Goal: Transaction & Acquisition: Book appointment/travel/reservation

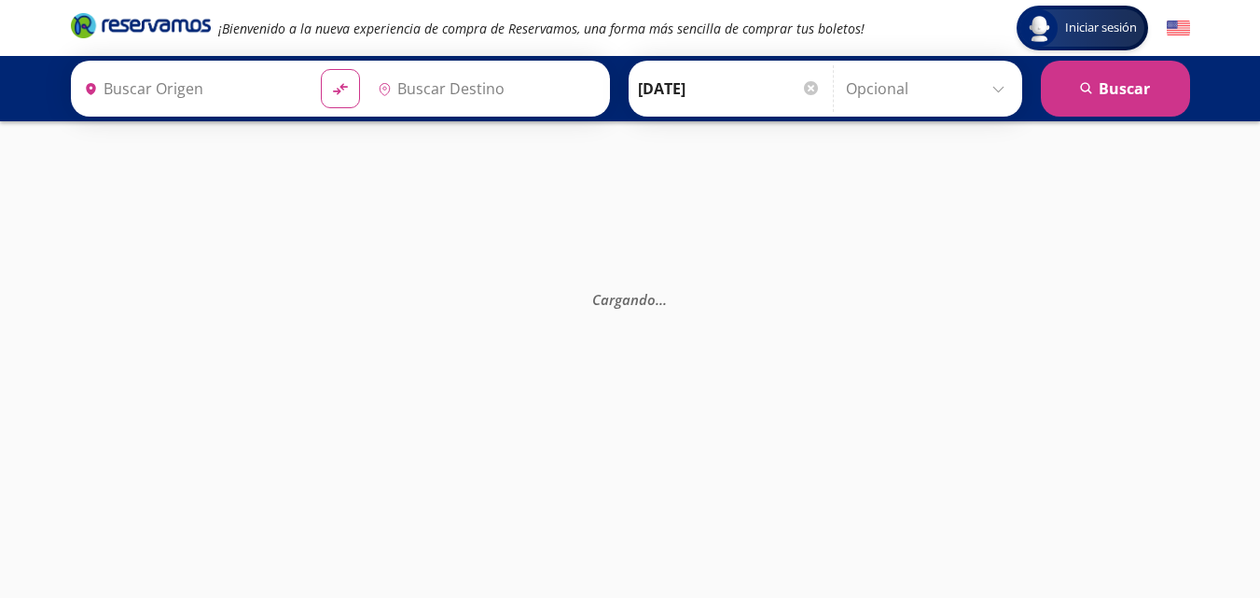
type input "Central Tepotzotlan, [GEOGRAPHIC_DATA]"
type input "Central [GEOGRAPHIC_DATA][PERSON_NAME], [GEOGRAPHIC_DATA]"
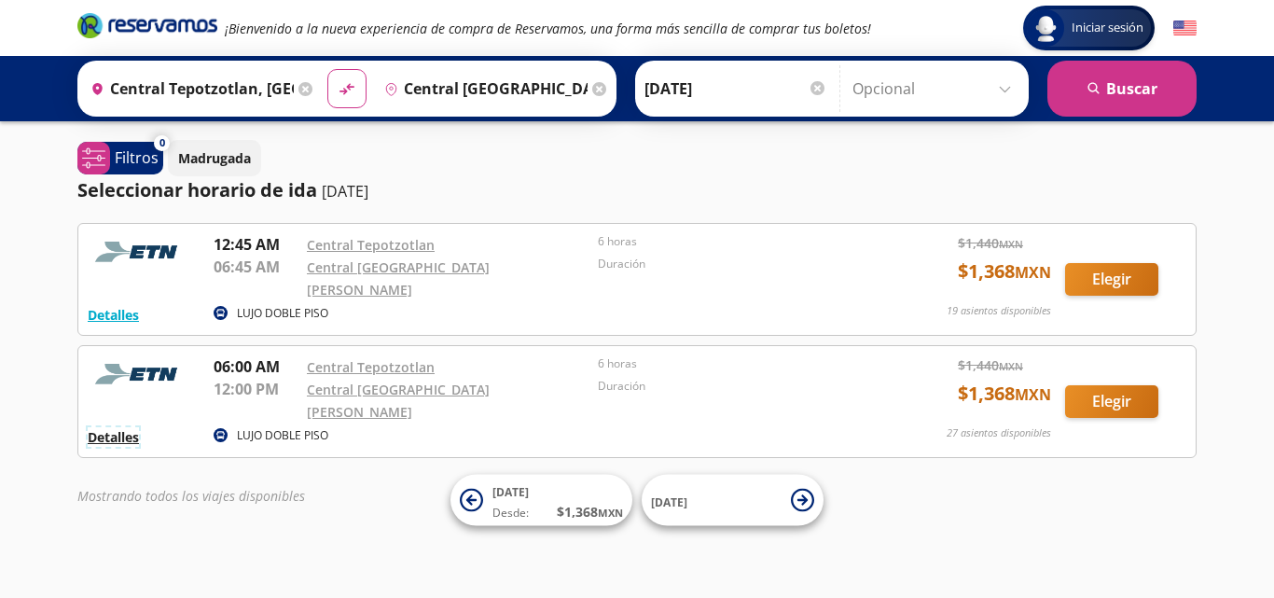
click at [124, 427] on button "Detalles" at bounding box center [113, 437] width 51 height 20
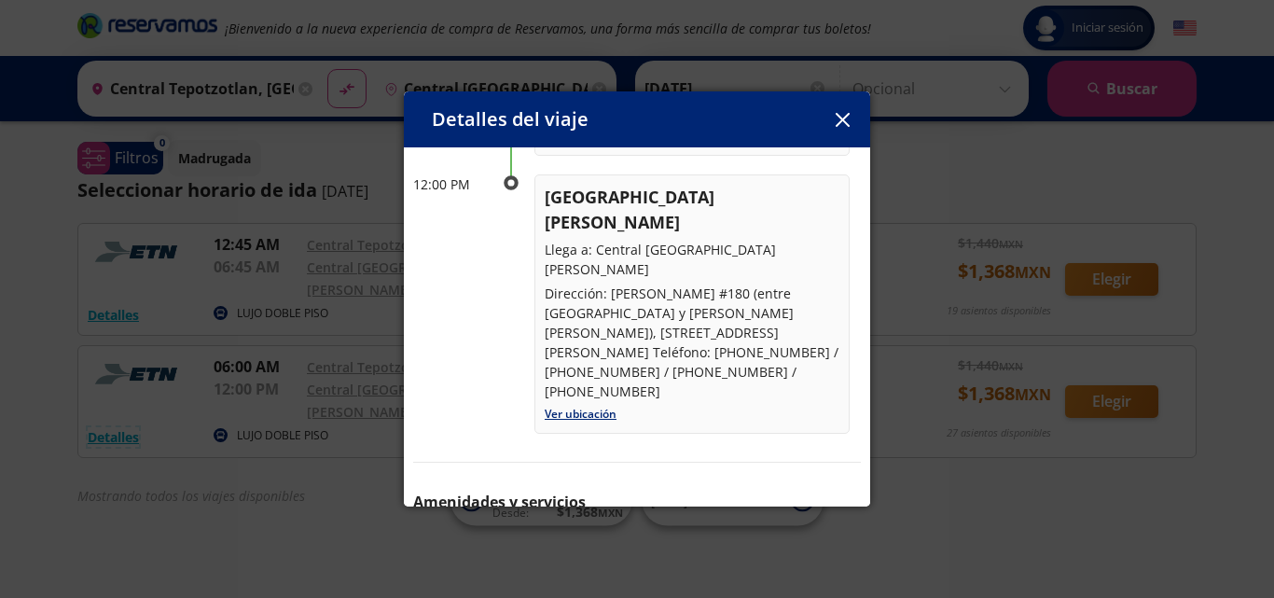
scroll to position [298, 0]
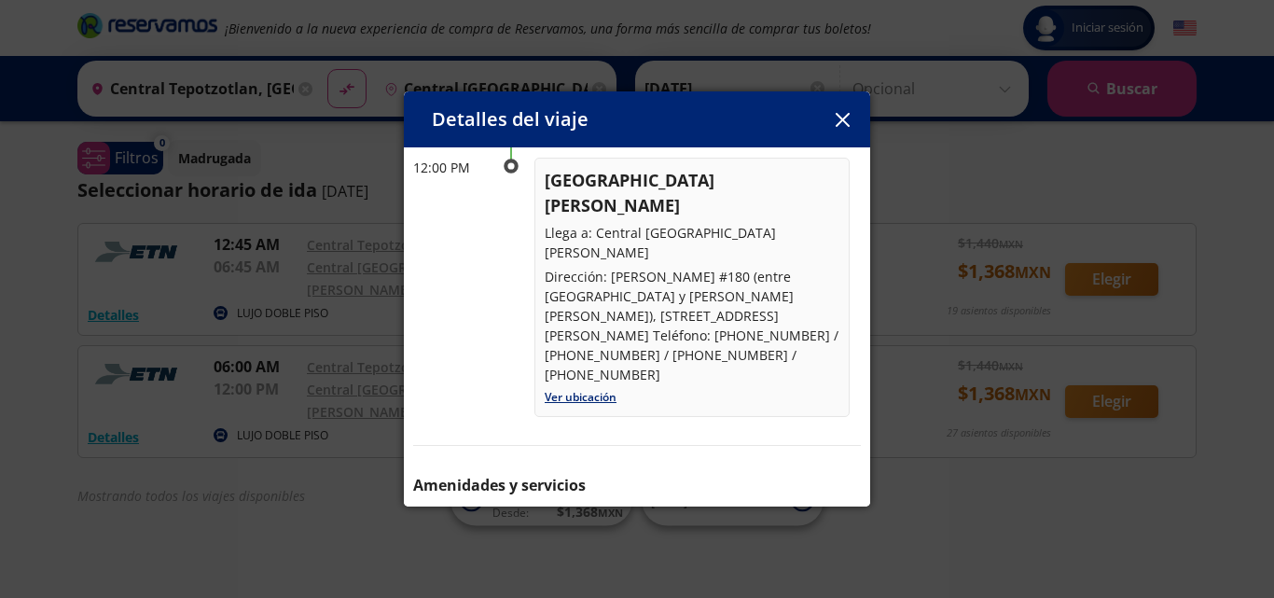
click at [845, 124] on icon "button" at bounding box center [843, 120] width 14 height 14
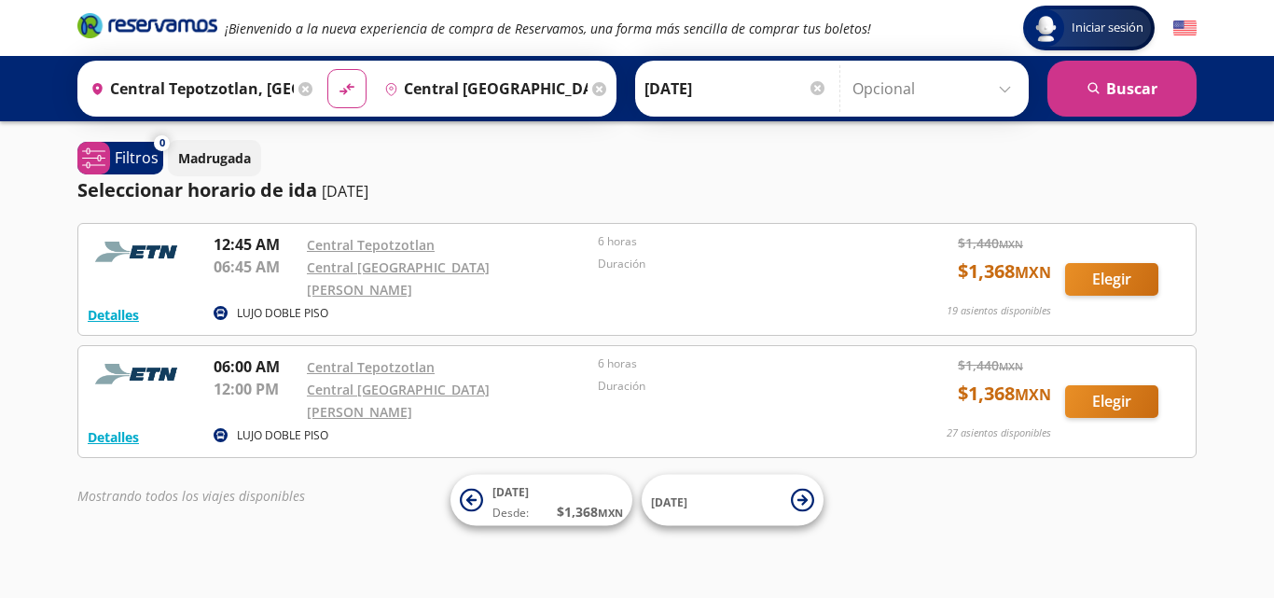
click at [298, 87] on icon at bounding box center [305, 89] width 14 height 14
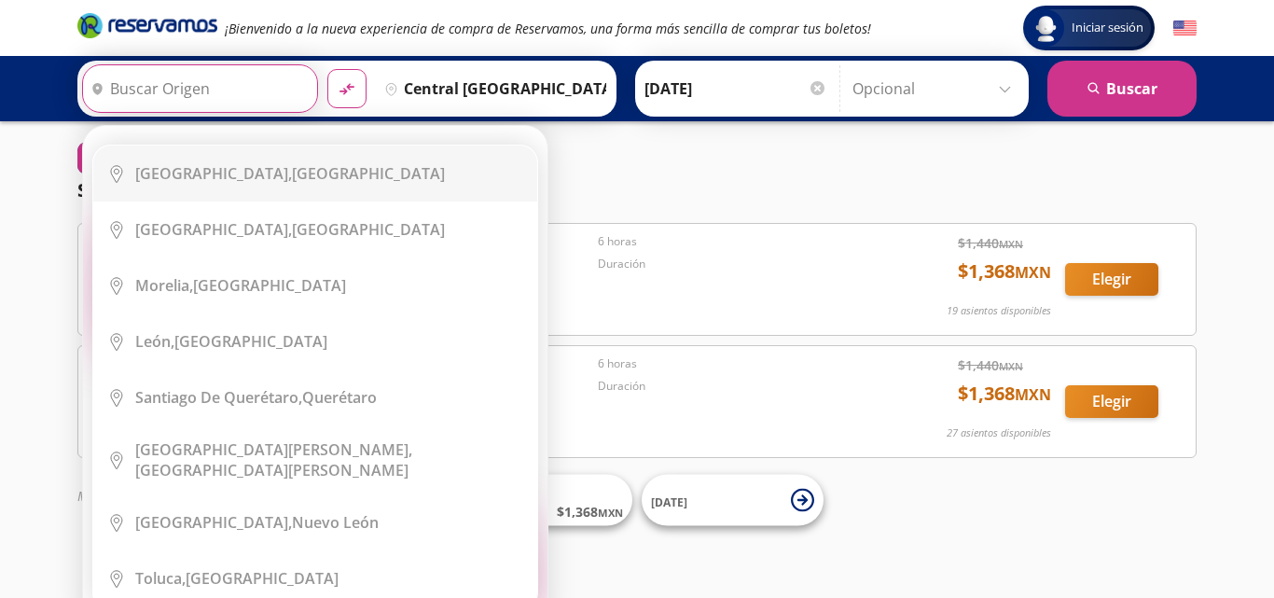
scroll to position [0, 0]
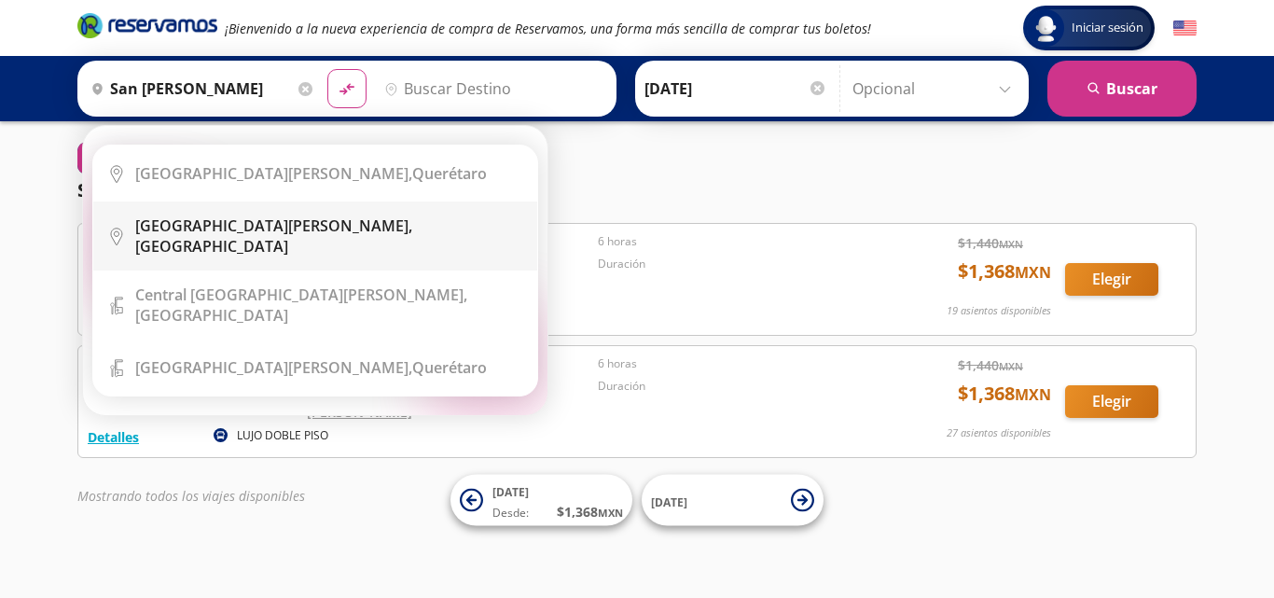
click at [255, 228] on b "[GEOGRAPHIC_DATA][PERSON_NAME]," at bounding box center [273, 225] width 277 height 21
type input "[GEOGRAPHIC_DATA][PERSON_NAME], [GEOGRAPHIC_DATA]"
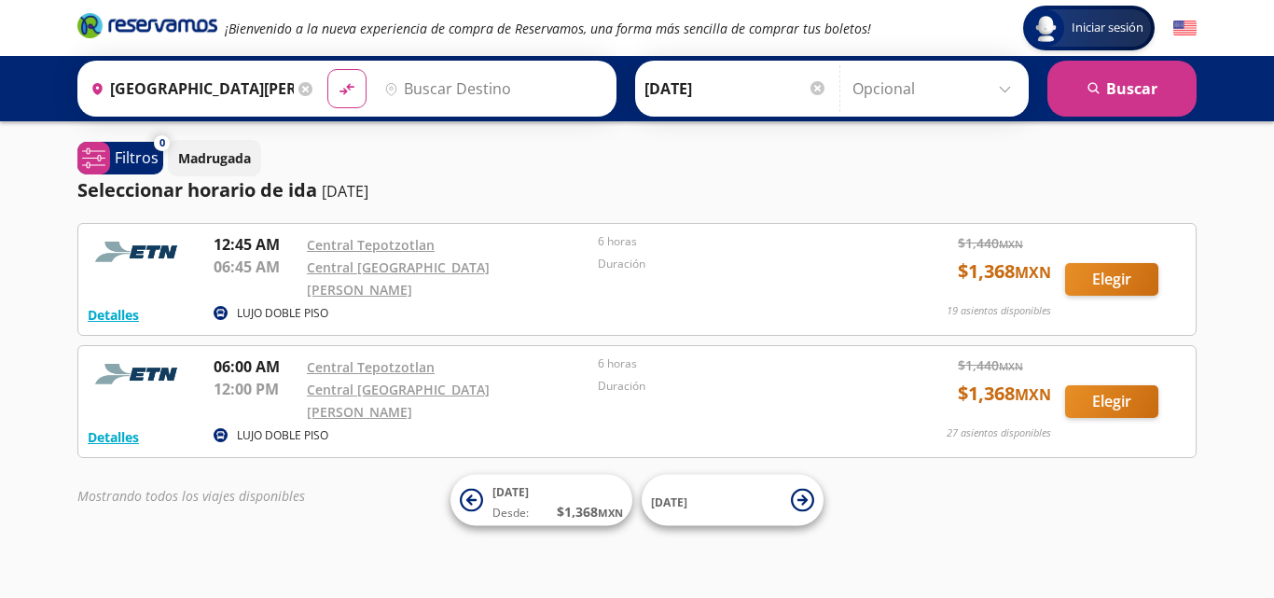
click at [453, 98] on input "Destino" at bounding box center [491, 88] width 229 height 47
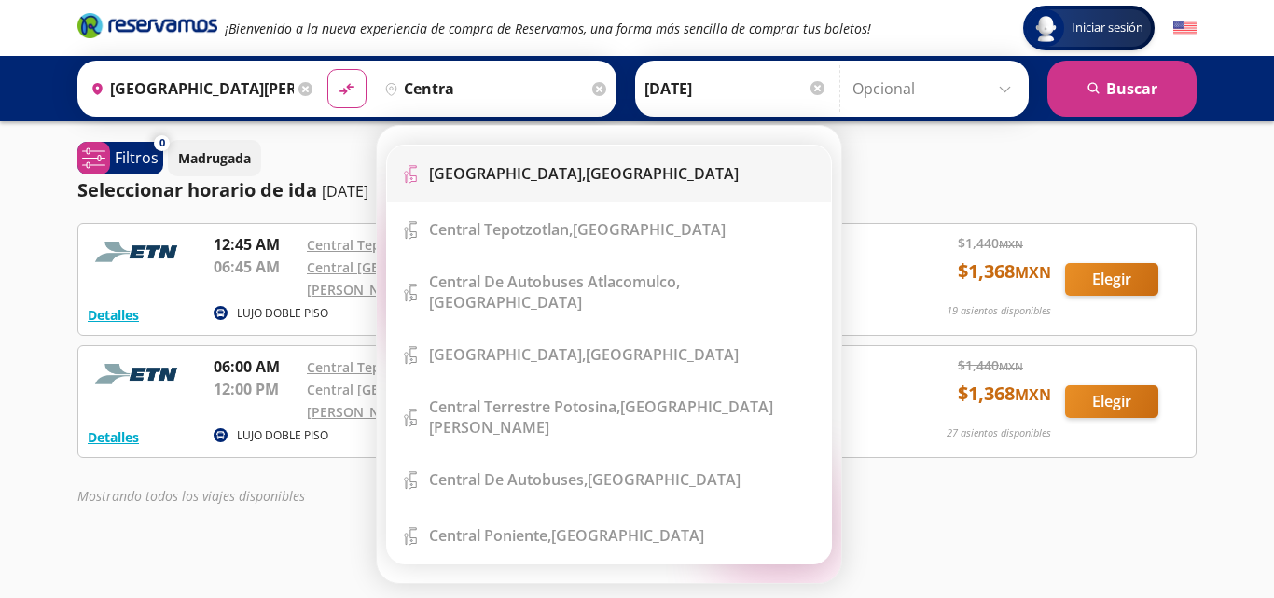
click at [496, 173] on b "[GEOGRAPHIC_DATA]," at bounding box center [507, 173] width 157 height 21
type input "[GEOGRAPHIC_DATA], [GEOGRAPHIC_DATA]"
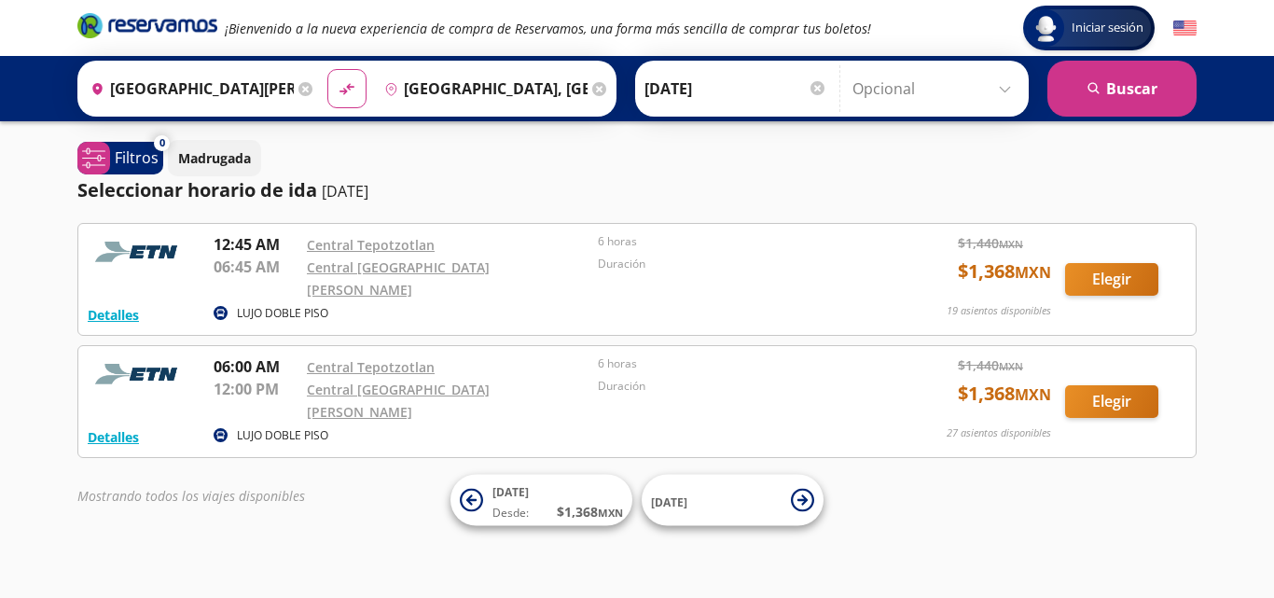
click at [717, 86] on input "[DATE]" at bounding box center [735, 88] width 183 height 47
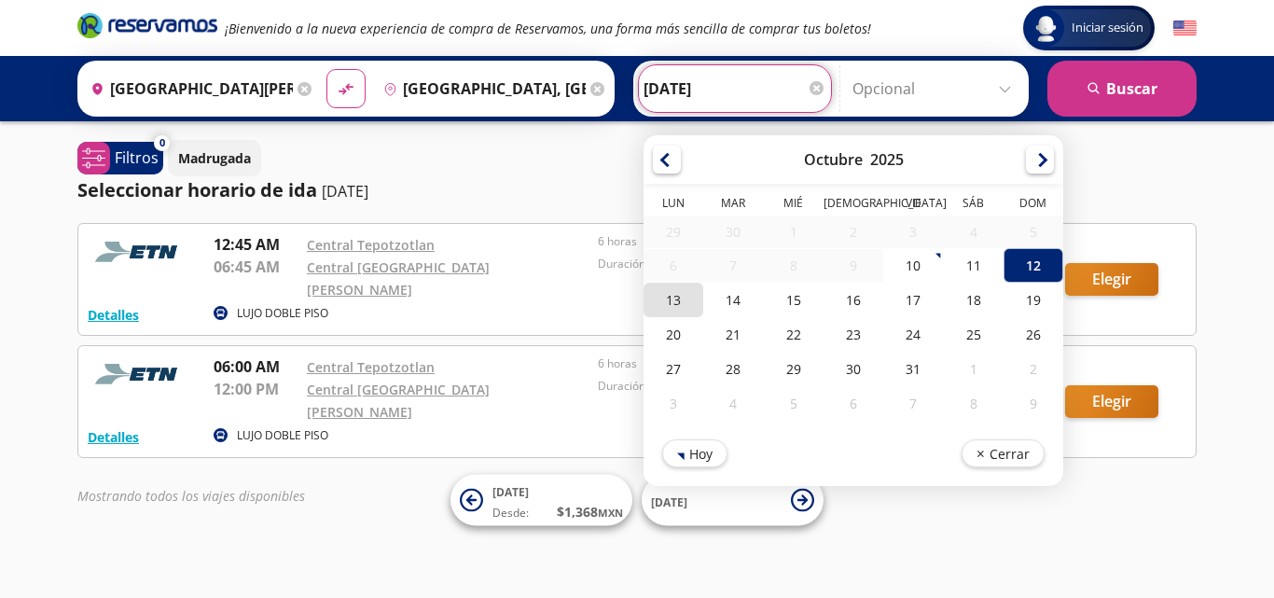
click at [662, 294] on div "13" at bounding box center [673, 300] width 60 height 35
type input "[DATE]"
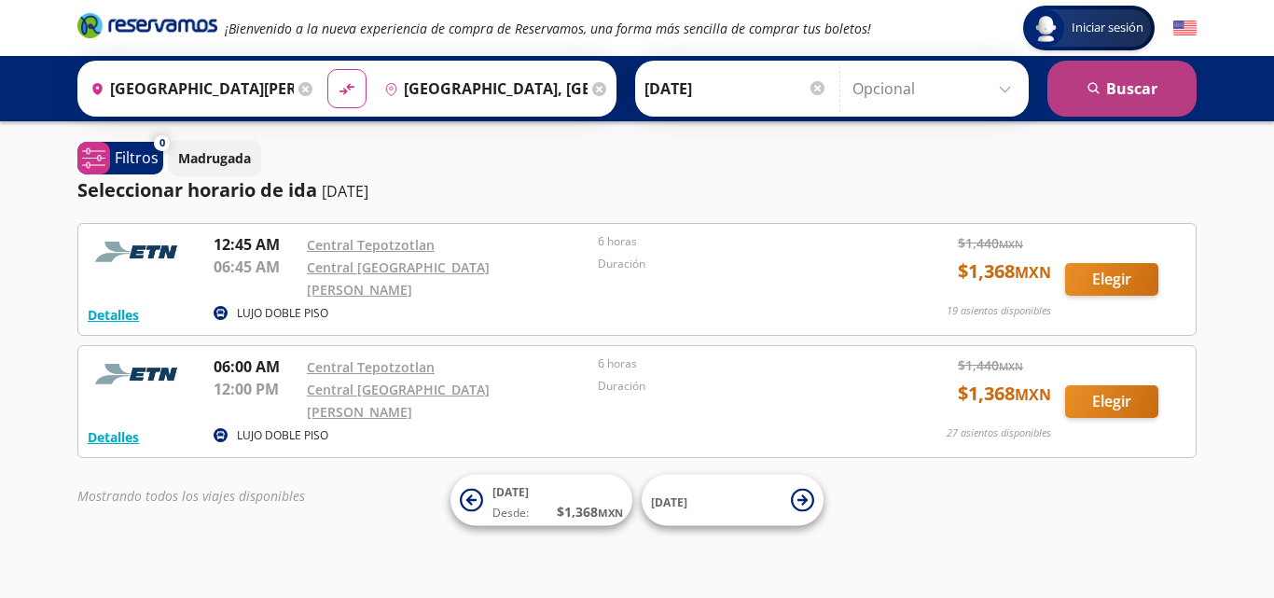
click at [1127, 93] on button "search [GEOGRAPHIC_DATA]" at bounding box center [1121, 89] width 149 height 56
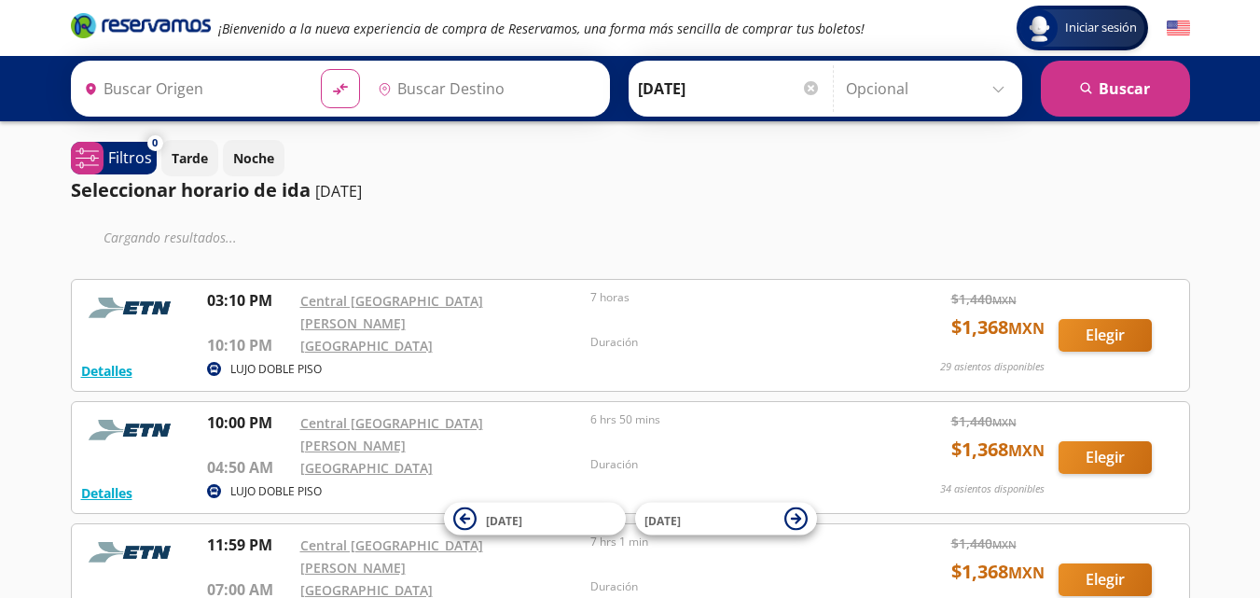
type input "[GEOGRAPHIC_DATA][PERSON_NAME], [GEOGRAPHIC_DATA]"
type input "[GEOGRAPHIC_DATA], [GEOGRAPHIC_DATA]"
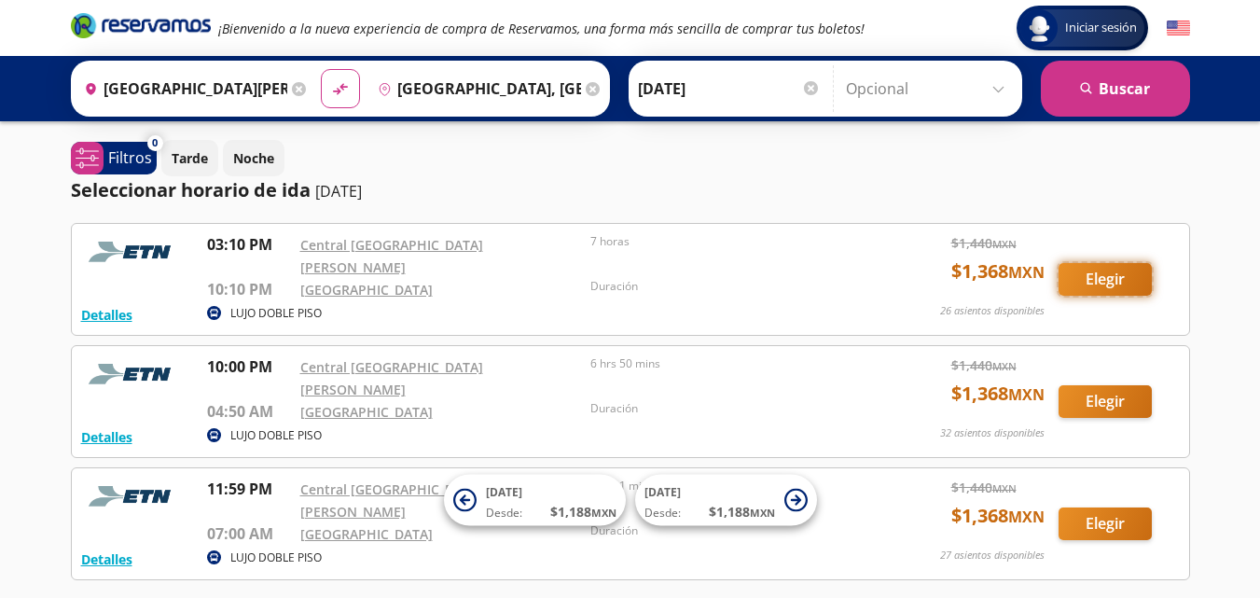
click at [1109, 279] on button "Elegir" at bounding box center [1104, 279] width 93 height 33
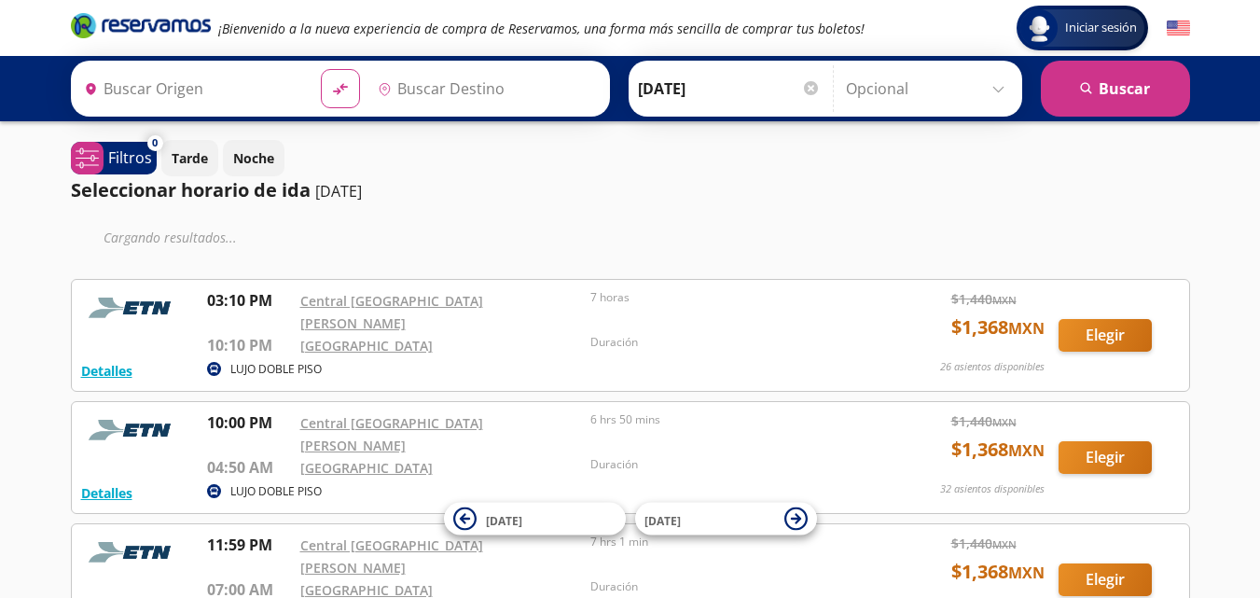
type input "[GEOGRAPHIC_DATA][PERSON_NAME], [GEOGRAPHIC_DATA]"
type input "[GEOGRAPHIC_DATA], [GEOGRAPHIC_DATA]"
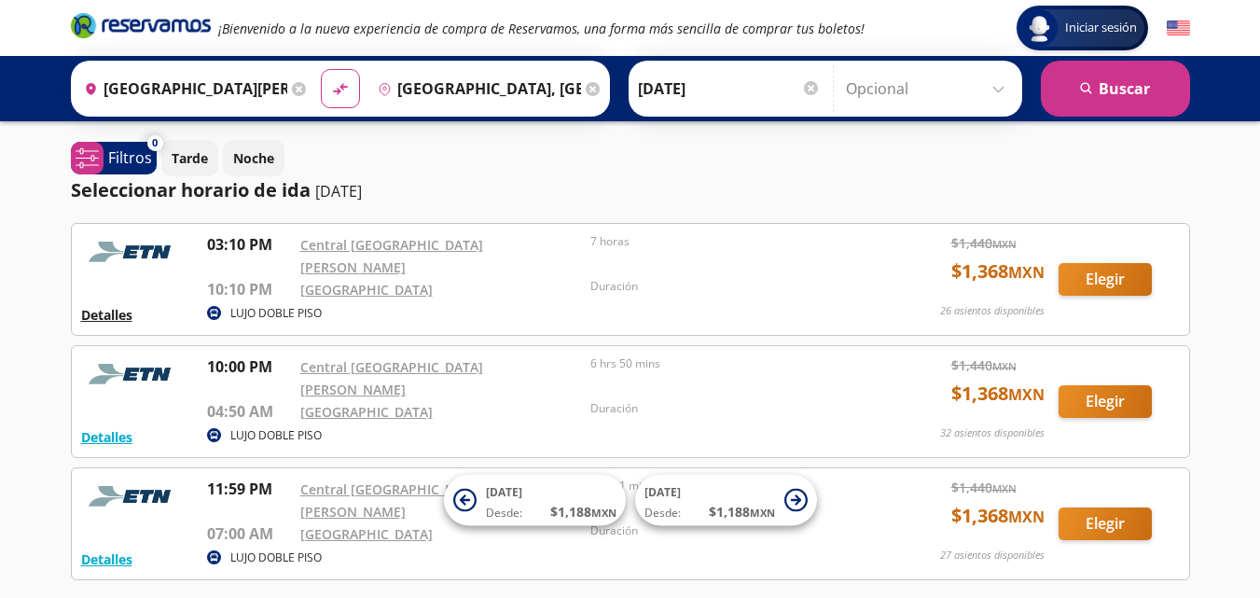
click at [118, 357] on img at bounding box center [132, 373] width 103 height 37
click at [117, 305] on button "Detalles" at bounding box center [106, 315] width 51 height 20
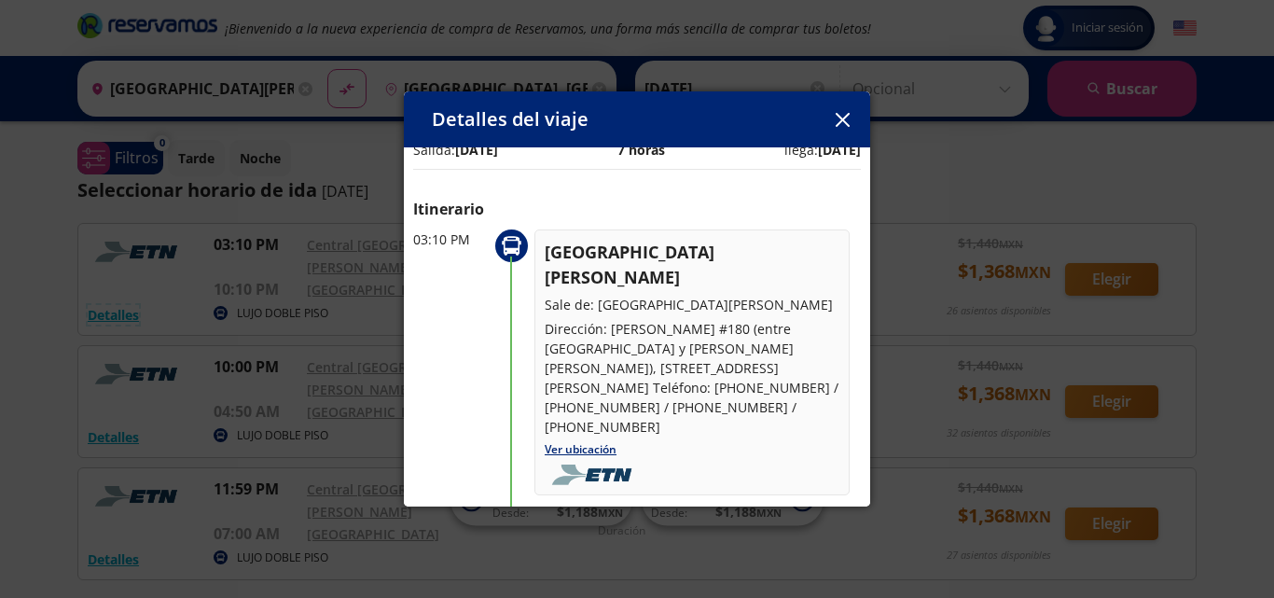
scroll to position [37, 0]
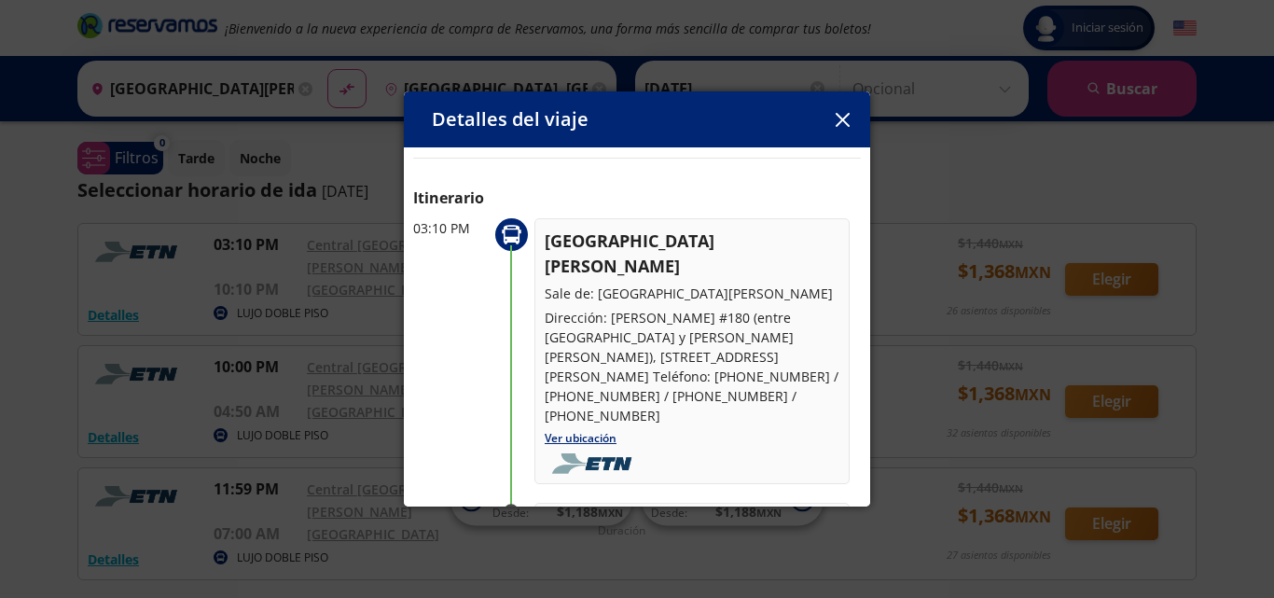
click at [844, 131] on button "button" at bounding box center [842, 119] width 28 height 28
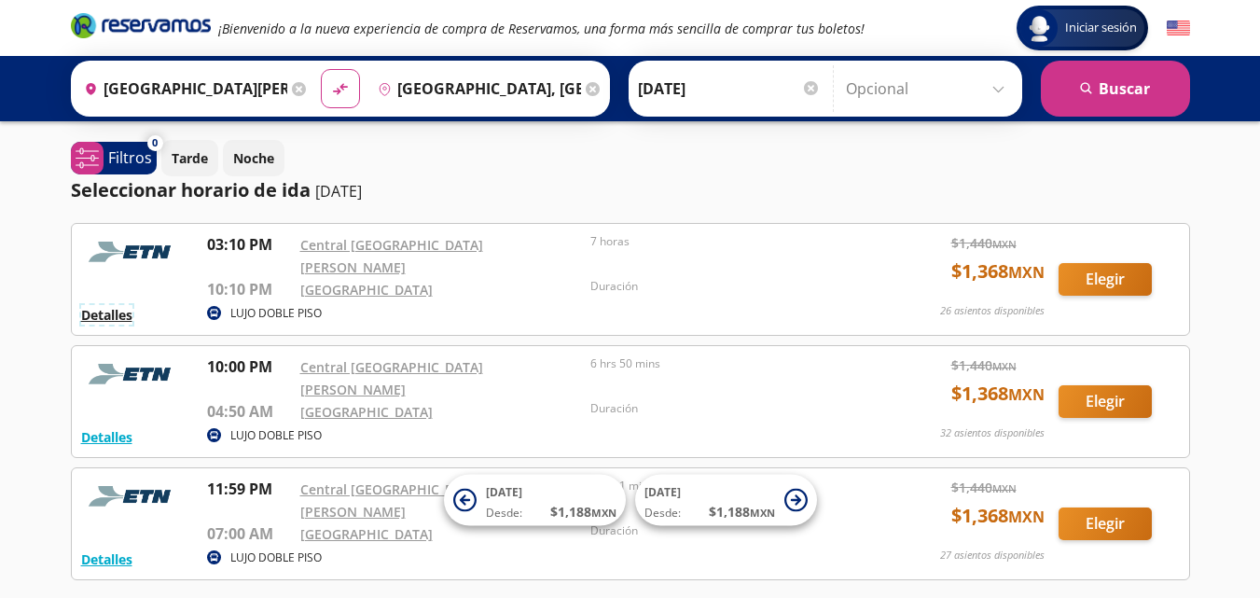
click at [112, 306] on button "Detalles" at bounding box center [106, 315] width 51 height 20
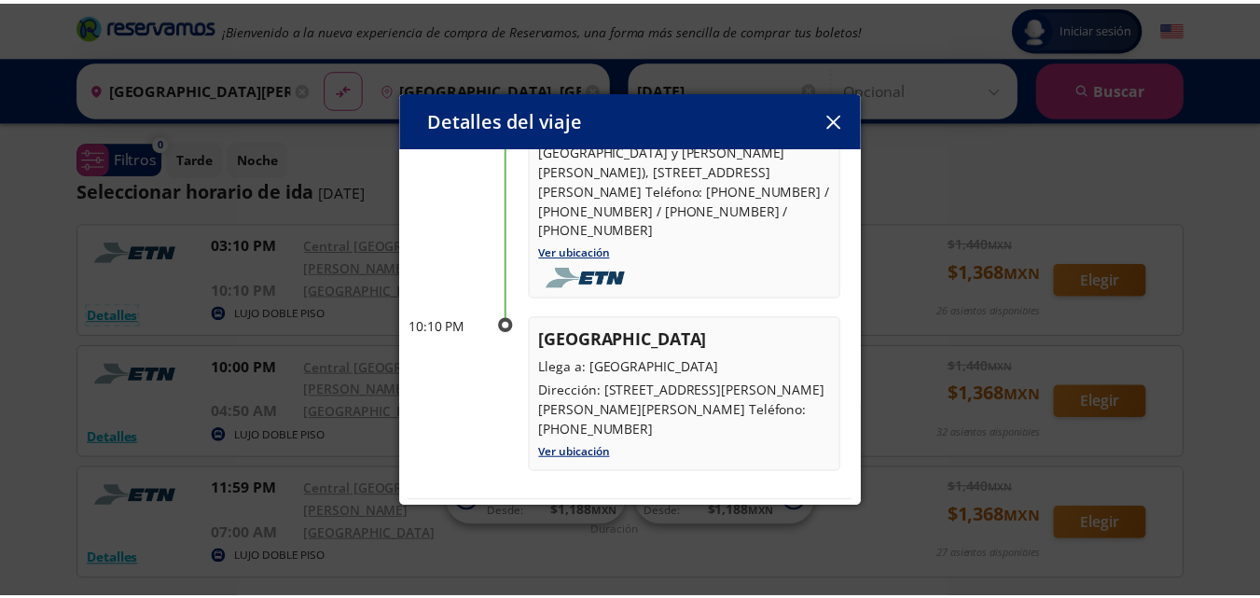
scroll to position [261, 0]
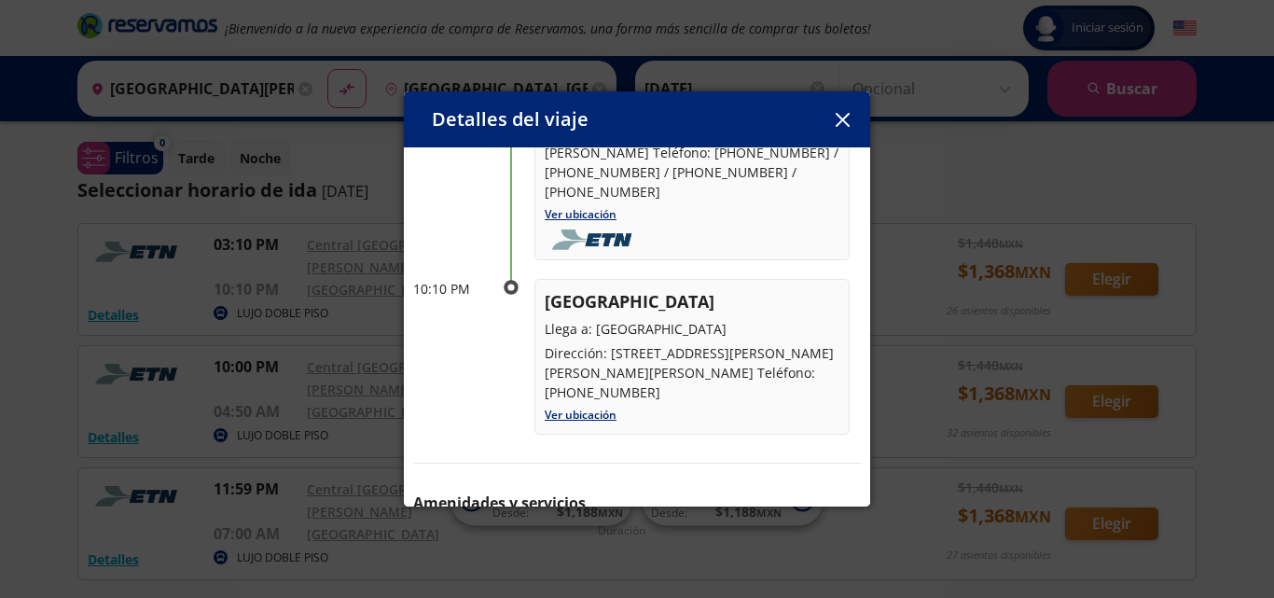
click at [843, 122] on icon "button" at bounding box center [843, 120] width 14 height 14
